Goal: Transaction & Acquisition: Purchase product/service

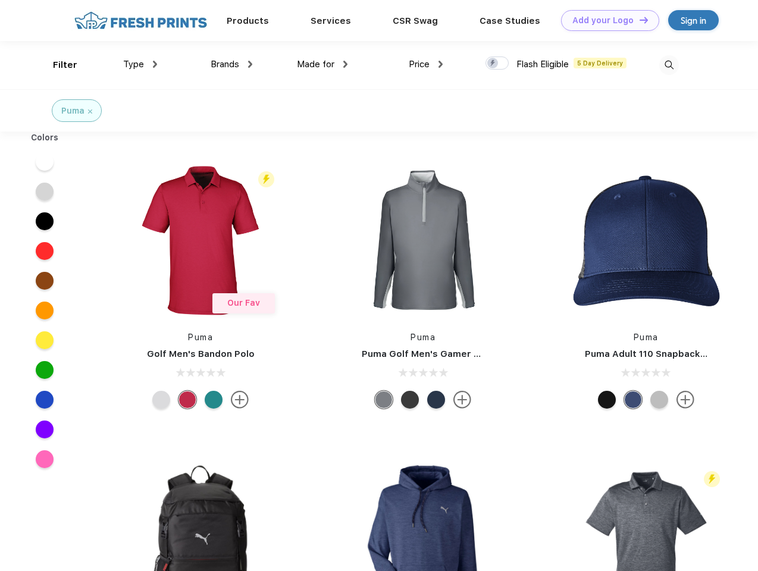
scroll to position [1, 0]
click at [605, 20] on link "Add your Logo Design Tool" at bounding box center [610, 20] width 98 height 21
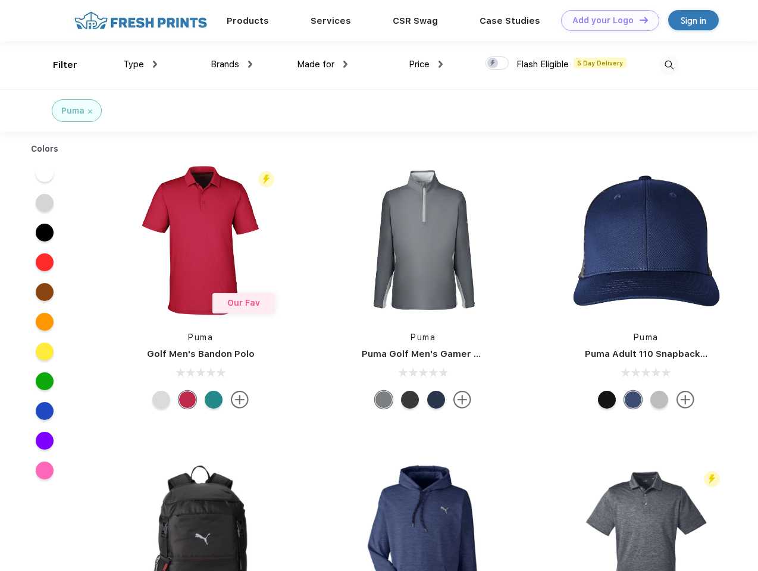
click at [0, 0] on div "Design Tool" at bounding box center [0, 0] width 0 height 0
click at [638, 20] on link "Add your Logo Design Tool" at bounding box center [610, 20] width 98 height 21
click at [57, 65] on div "Filter" at bounding box center [65, 65] width 24 height 14
click at [140, 64] on span "Type" at bounding box center [133, 64] width 21 height 11
click at [231, 64] on span "Brands" at bounding box center [225, 64] width 29 height 11
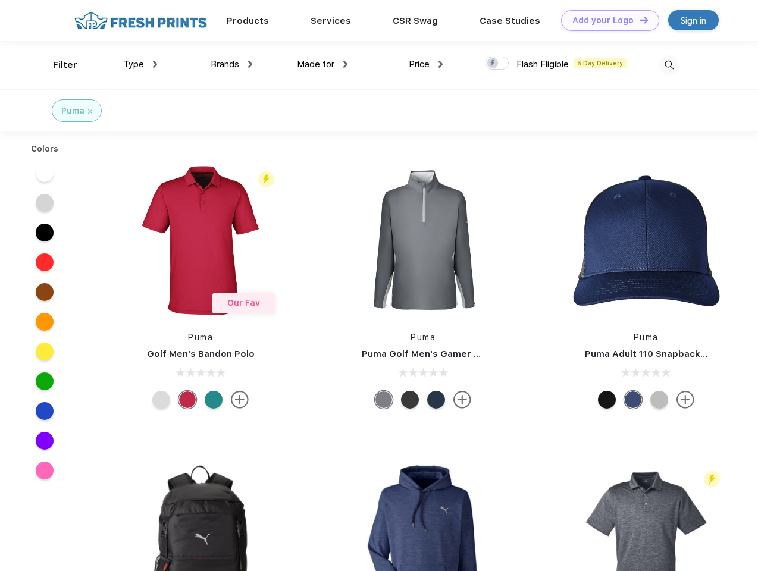
click at [322, 64] on span "Made for" at bounding box center [315, 64] width 37 height 11
click at [426, 64] on span "Price" at bounding box center [419, 64] width 21 height 11
click at [497, 64] on div at bounding box center [496, 63] width 23 height 13
click at [493, 64] on input "checkbox" at bounding box center [489, 60] width 8 height 8
click at [668, 65] on img at bounding box center [669, 65] width 20 height 20
